Goal: Information Seeking & Learning: Learn about a topic

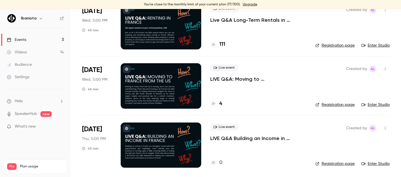
scroll to position [54, 0]
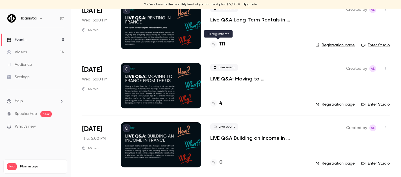
click at [222, 42] on h4 "111" at bounding box center [222, 44] width 6 height 8
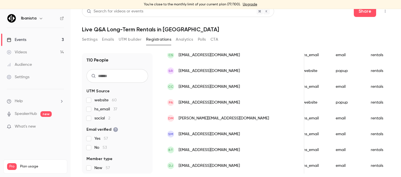
scroll to position [1, 0]
drag, startPoint x: 113, startPoint y: 140, endPoint x: 100, endPoint y: 140, distance: 13.6
click at [100, 140] on label "Yes 57" at bounding box center [117, 139] width 62 height 6
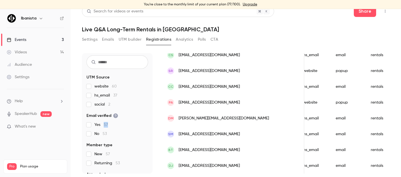
scroll to position [22, 0]
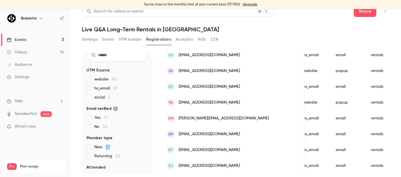
click at [105, 147] on label "New 57" at bounding box center [117, 147] width 62 height 6
click at [114, 148] on label "New 57" at bounding box center [117, 147] width 62 height 6
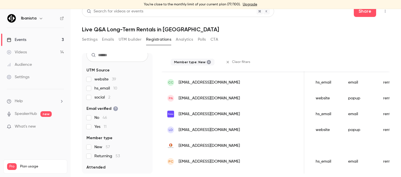
click at [91, 146] on label "New 57" at bounding box center [117, 147] width 62 height 6
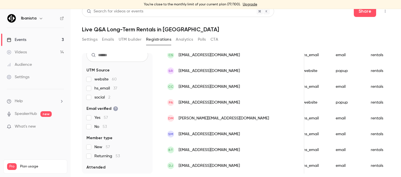
click at [103, 146] on span "New 57" at bounding box center [102, 147] width 16 height 6
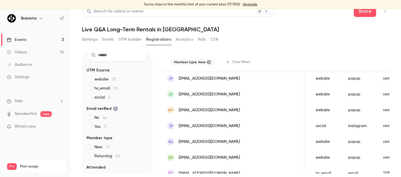
scroll to position [746, 0]
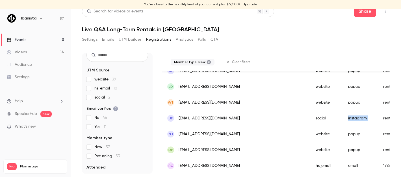
drag, startPoint x: 257, startPoint y: 115, endPoint x: 296, endPoint y: 115, distance: 38.4
click at [296, 115] on div "JF [EMAIL_ADDRESS][DOMAIN_NAME] [PERSON_NAME] [DATE] New No - social instagram …" at bounding box center [261, 118] width 685 height 16
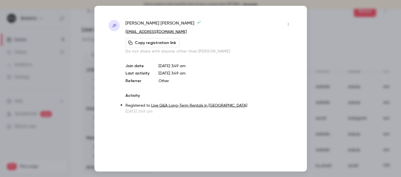
click at [367, 90] on div at bounding box center [200, 88] width 401 height 177
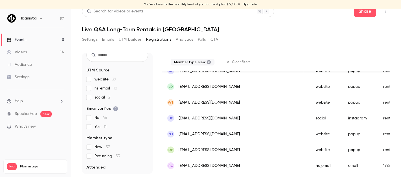
click at [89, 99] on label "social 2" at bounding box center [117, 98] width 62 height 6
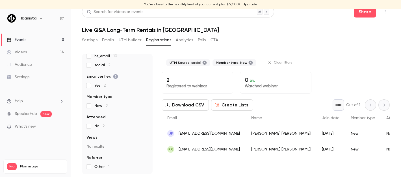
scroll to position [7, 0]
click at [203, 61] on icon at bounding box center [204, 62] width 4 height 4
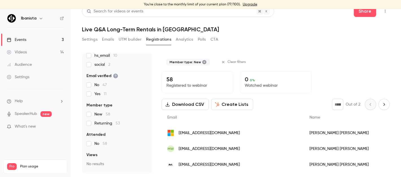
click at [203, 61] on icon at bounding box center [204, 62] width 5 height 5
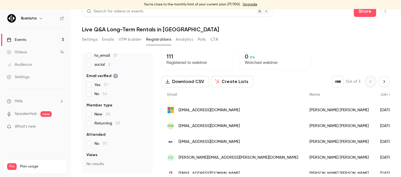
scroll to position [11, 0]
